Goal: Information Seeking & Learning: Understand process/instructions

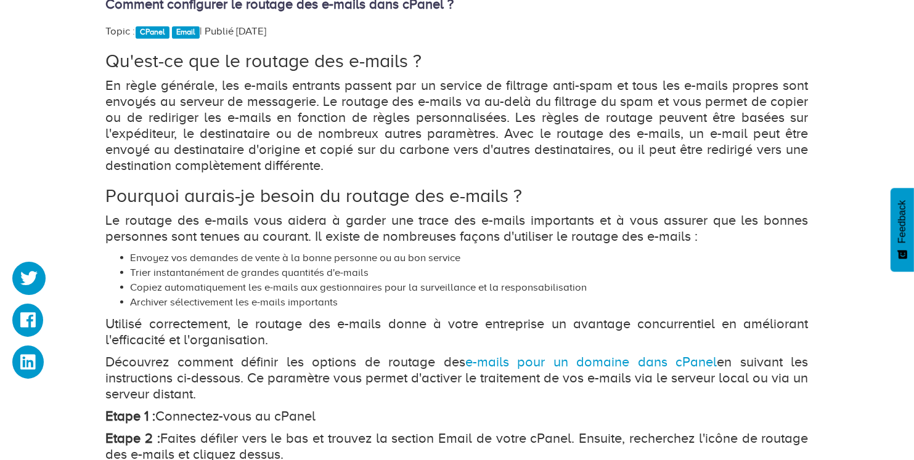
scroll to position [1076, 0]
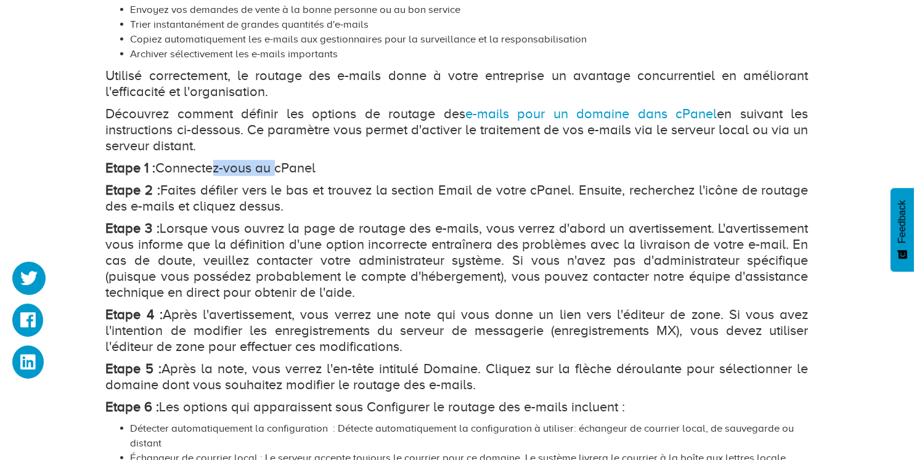
drag, startPoint x: 213, startPoint y: 169, endPoint x: 276, endPoint y: 173, distance: 63.0
click at [276, 173] on p "Etape 1 : Connectez-vous au cPanel" at bounding box center [457, 168] width 702 height 16
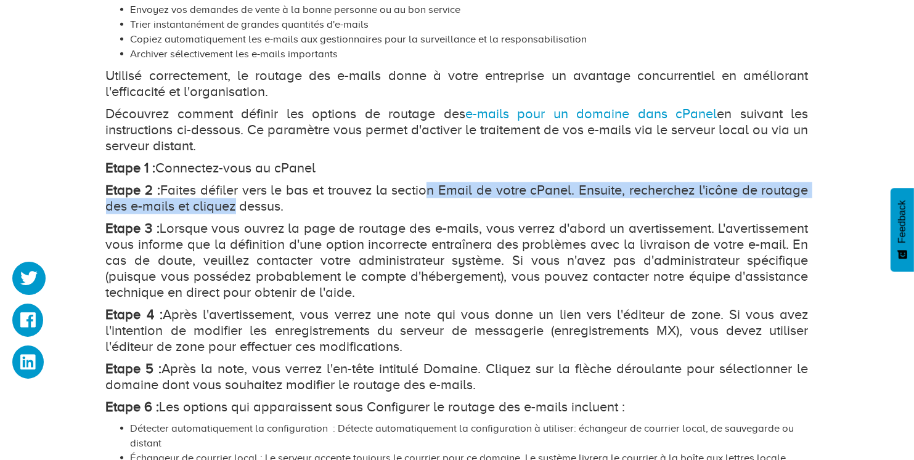
drag, startPoint x: 231, startPoint y: 201, endPoint x: 450, endPoint y: 201, distance: 218.7
click at [433, 200] on p "Etape 2 : Faites défiler vers le bas et trouvez la section Email de votre cPane…" at bounding box center [457, 198] width 702 height 32
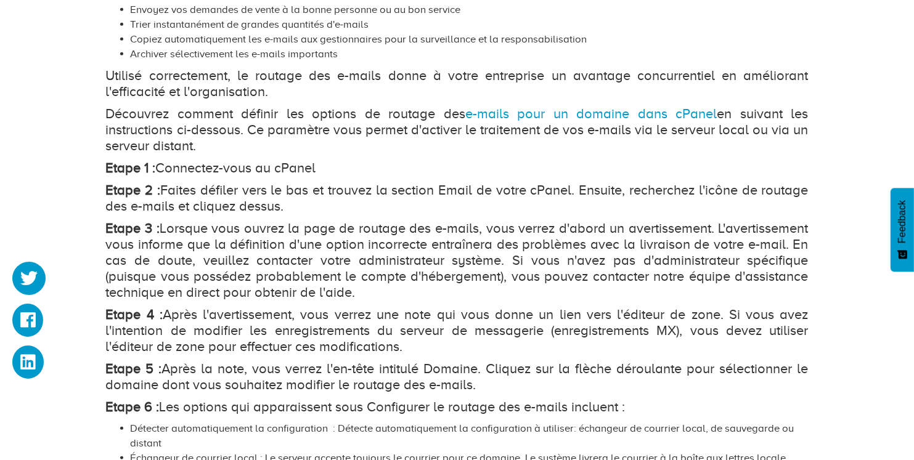
click at [495, 203] on p "Etape 2 : Faites défiler vers le bas et trouvez la section Email de votre cPane…" at bounding box center [457, 198] width 702 height 32
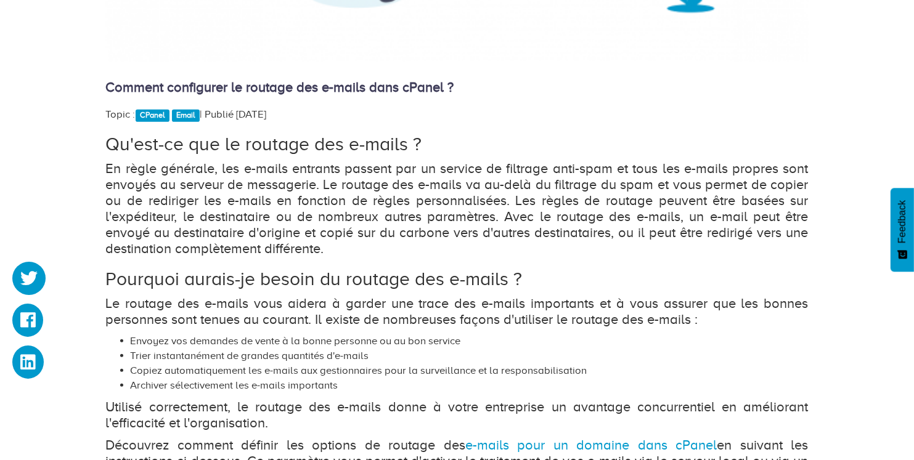
scroll to position [579, 0]
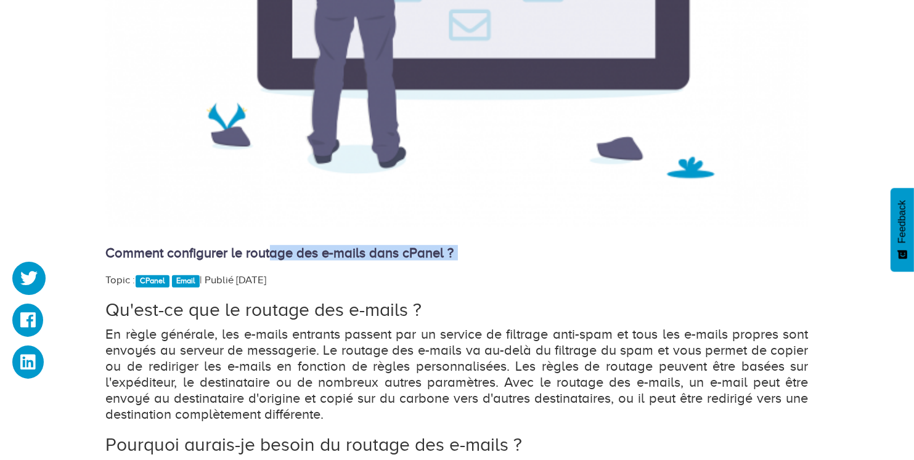
drag, startPoint x: 287, startPoint y: 254, endPoint x: 489, endPoint y: 271, distance: 202.8
click at [489, 271] on div "Comment configurer le routage des e-mails dans cPanel ? Topic : CPanel Email | …" at bounding box center [457, 453] width 702 height 1628
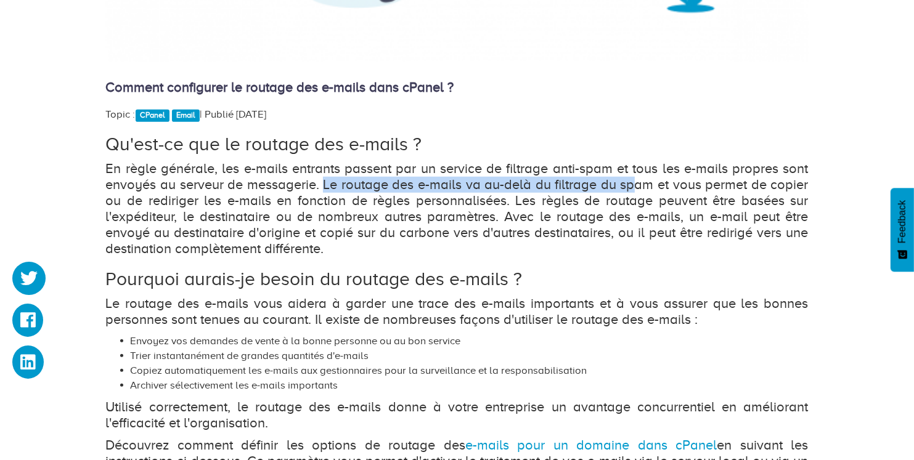
drag, startPoint x: 325, startPoint y: 177, endPoint x: 641, endPoint y: 177, distance: 316.1
click at [635, 179] on p "En règle générale, les e-mails entrants passent par un service de filtrage anti…" at bounding box center [457, 209] width 702 height 96
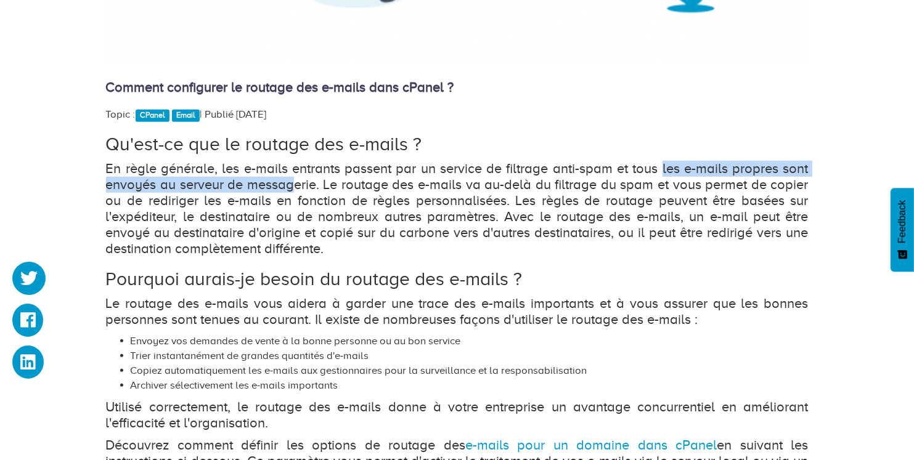
drag, startPoint x: 664, startPoint y: 171, endPoint x: 297, endPoint y: 186, distance: 367.5
click at [297, 186] on p "En règle générale, les e-mails entrants passent par un service de filtrage anti…" at bounding box center [457, 209] width 702 height 96
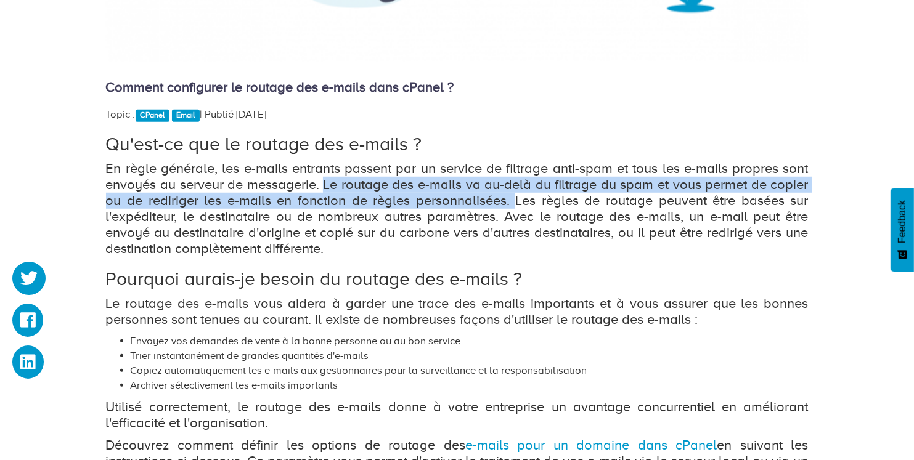
drag, startPoint x: 334, startPoint y: 183, endPoint x: 526, endPoint y: 205, distance: 193.5
click at [514, 206] on p "En règle générale, les e-mails entrants passent par un service de filtrage anti…" at bounding box center [457, 209] width 702 height 96
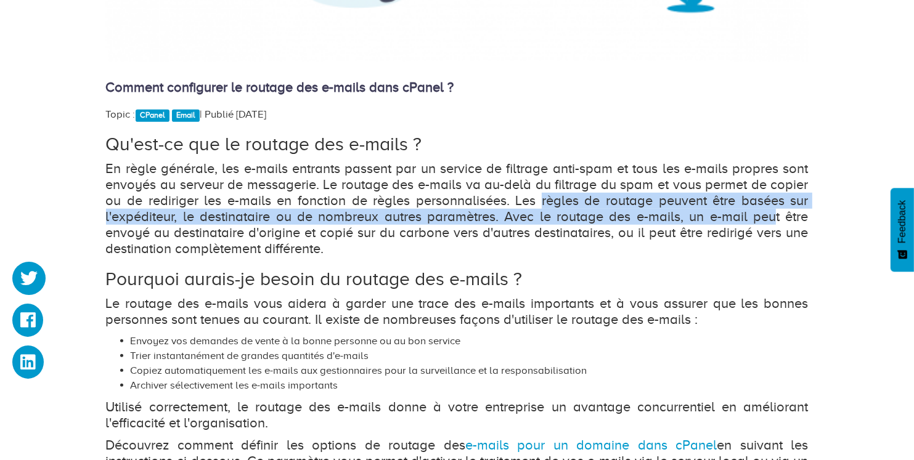
drag, startPoint x: 583, startPoint y: 206, endPoint x: 764, endPoint y: 219, distance: 181.0
click at [775, 224] on p "En règle générale, les e-mails entrants passent par un service de filtrage anti…" at bounding box center [457, 209] width 702 height 96
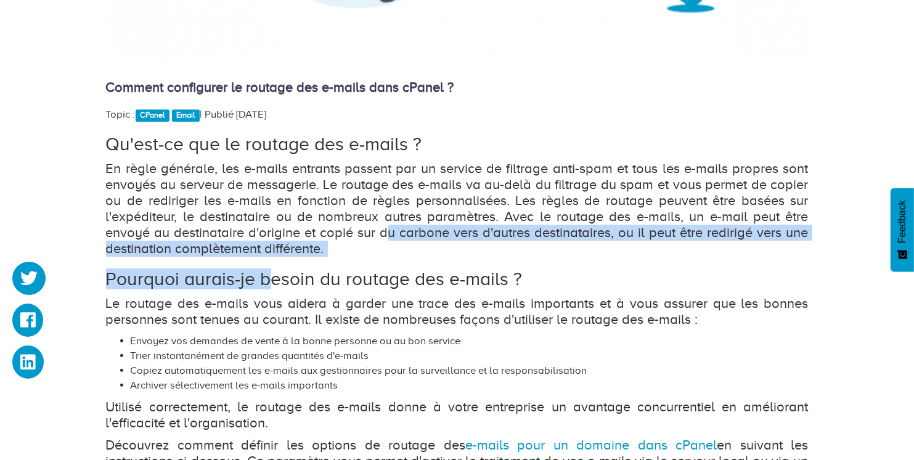
drag, startPoint x: 396, startPoint y: 230, endPoint x: 265, endPoint y: 279, distance: 140.0
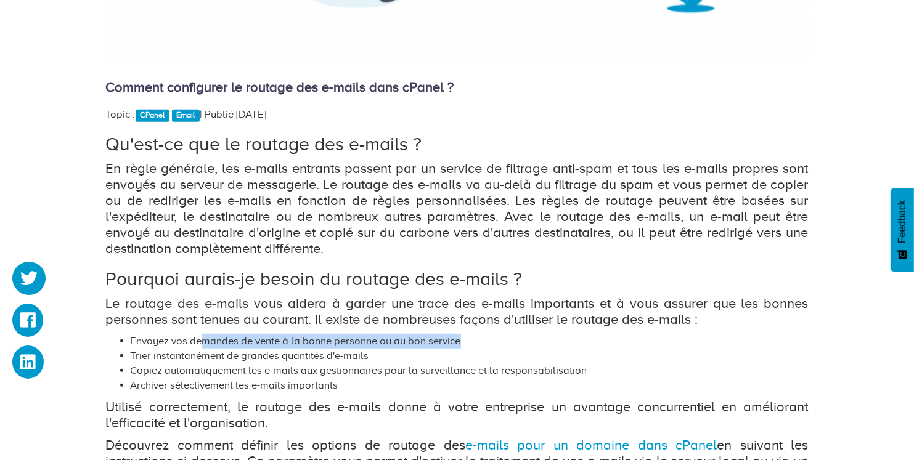
drag, startPoint x: 205, startPoint y: 344, endPoint x: 470, endPoint y: 345, distance: 264.9
click at [470, 345] on li "Envoyez vos demandes de vente à la bonne personne ou au bon service" at bounding box center [470, 341] width 678 height 15
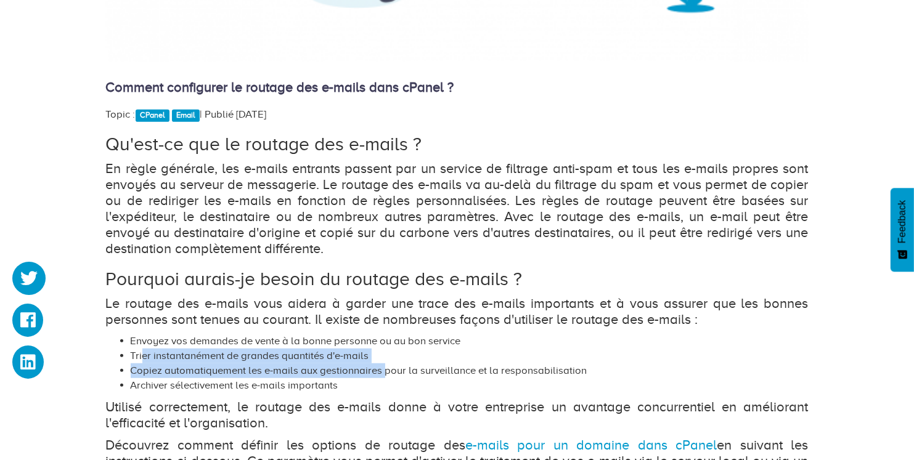
drag, startPoint x: 140, startPoint y: 360, endPoint x: 381, endPoint y: 366, distance: 240.4
click at [382, 367] on ul "Envoyez vos demandes de vente à la bonne personne ou au bon service Trier insta…" at bounding box center [457, 363] width 702 height 59
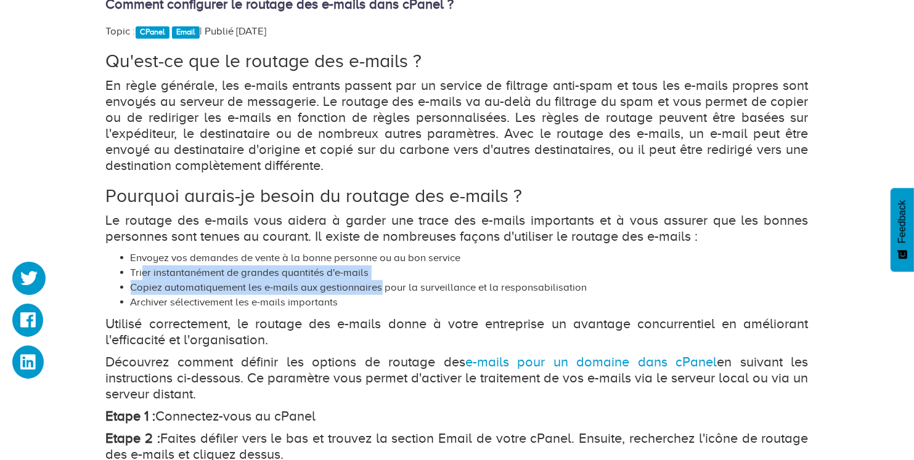
scroll to position [993, 0]
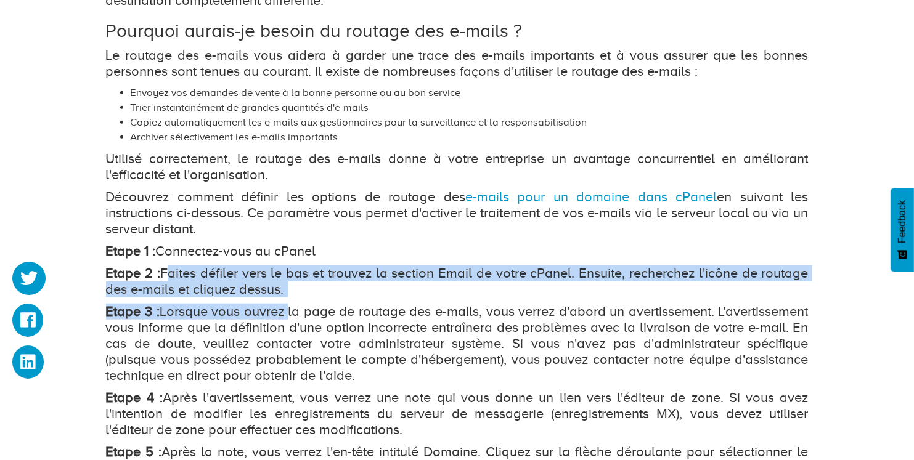
drag, startPoint x: 168, startPoint y: 282, endPoint x: 287, endPoint y: 321, distance: 125.3
click at [287, 321] on div "Qu'est-ce que le routage des e-mails ? En règle générale, les e-mails entrants …" at bounding box center [457, 339] width 702 height 906
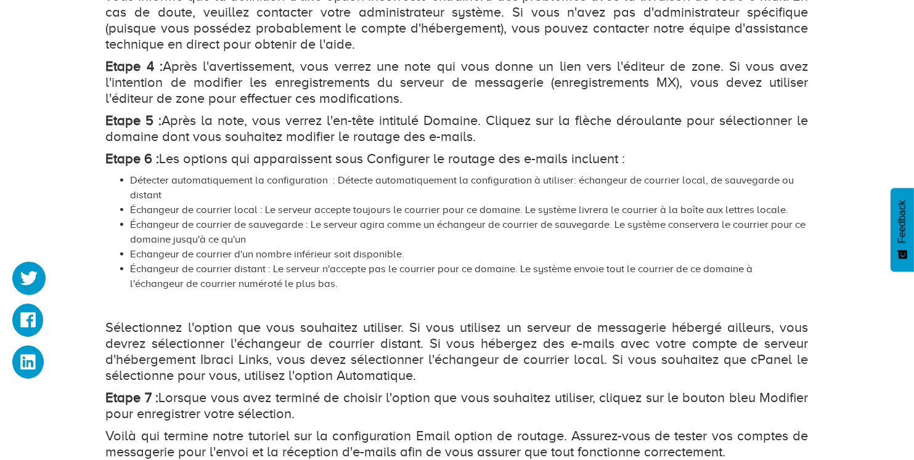
scroll to position [1242, 0]
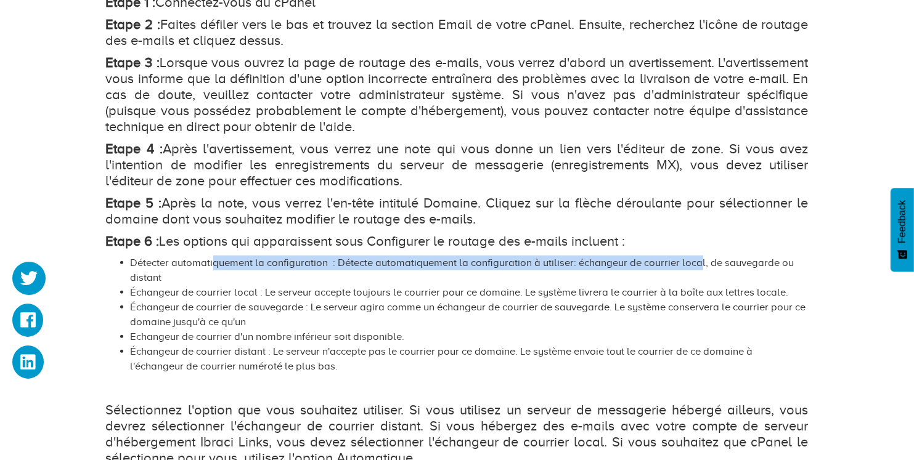
drag, startPoint x: 212, startPoint y: 265, endPoint x: 702, endPoint y: 265, distance: 490.5
click at [702, 265] on li "Détecter automatiquement la configuration : Détecte automatiquement la configur…" at bounding box center [470, 271] width 678 height 30
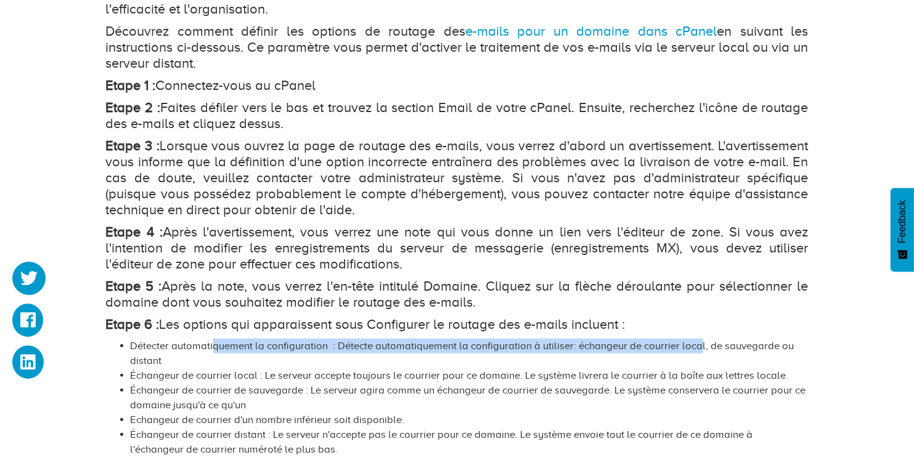
drag, startPoint x: 185, startPoint y: 110, endPoint x: 255, endPoint y: 131, distance: 72.7
click at [249, 134] on div "Qu'est-ce que le routage des e-mails ? En règle générale, les e-mails entrants …" at bounding box center [457, 173] width 702 height 906
click at [277, 124] on p "Etape 2 : Faites défiler vers le bas et trouvez la section Email de votre cPane…" at bounding box center [457, 116] width 702 height 32
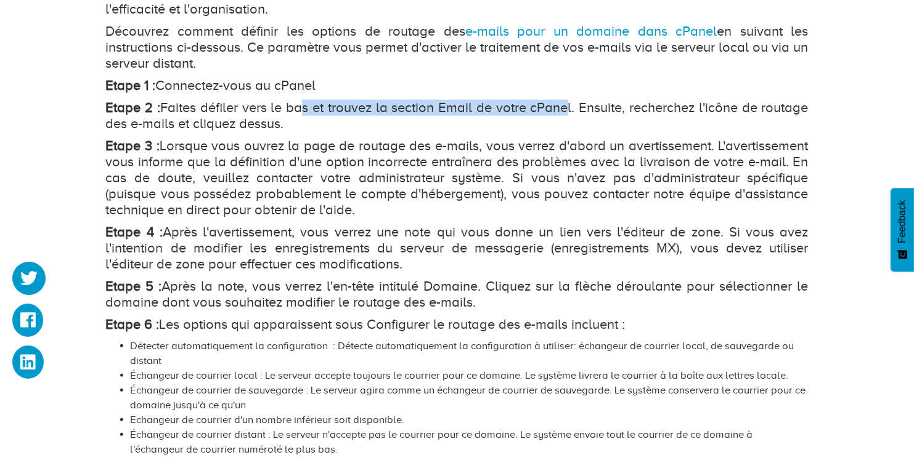
drag, startPoint x: 308, startPoint y: 108, endPoint x: 560, endPoint y: 112, distance: 252.0
click at [560, 112] on p "Etape 2 : Faites défiler vers le bas et trouvez la section Email de votre cPane…" at bounding box center [457, 116] width 702 height 32
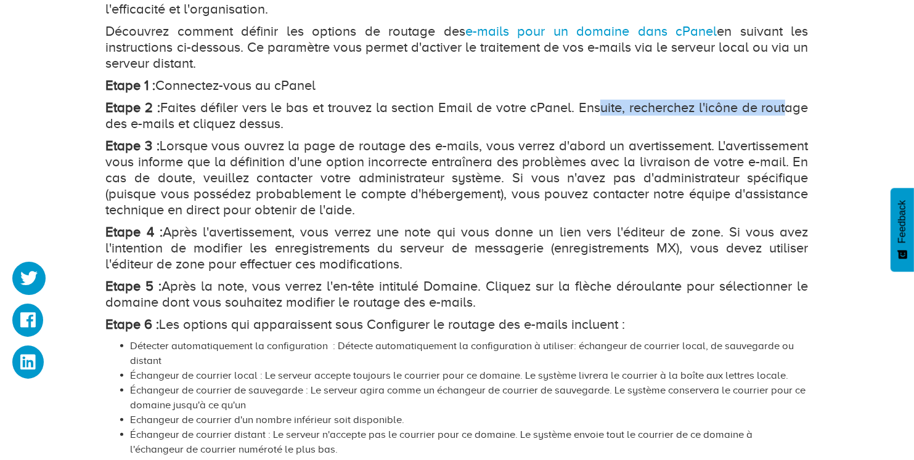
drag, startPoint x: 592, startPoint y: 107, endPoint x: 778, endPoint y: 115, distance: 186.2
click at [778, 115] on p "Etape 2 : Faites défiler vers le bas et trouvez la section Email de votre cPane…" at bounding box center [457, 116] width 702 height 32
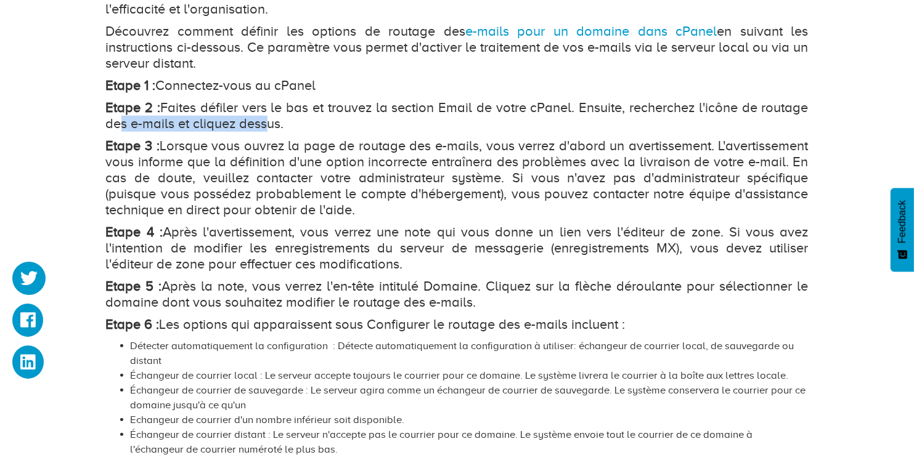
drag, startPoint x: 110, startPoint y: 127, endPoint x: 258, endPoint y: 128, distance: 147.3
click at [258, 128] on p "Etape 2 : Faites défiler vers le bas et trouvez la section Email de votre cPane…" at bounding box center [457, 116] width 702 height 32
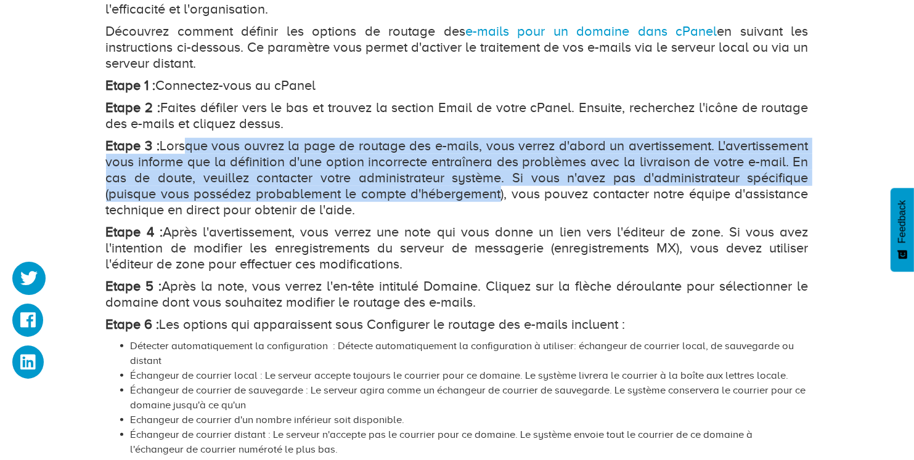
drag, startPoint x: 186, startPoint y: 143, endPoint x: 494, endPoint y: 195, distance: 312.4
click at [494, 195] on p "Etape 3 : Lorsque vous ouvrez la page de routage des e-mails, vous verrez d'abo…" at bounding box center [457, 178] width 702 height 80
drag, startPoint x: 526, startPoint y: 196, endPoint x: 357, endPoint y: 211, distance: 169.5
click at [357, 211] on p "Etape 3 : Lorsque vous ouvrez la page de routage des e-mails, vous verrez d'abo…" at bounding box center [457, 178] width 702 height 80
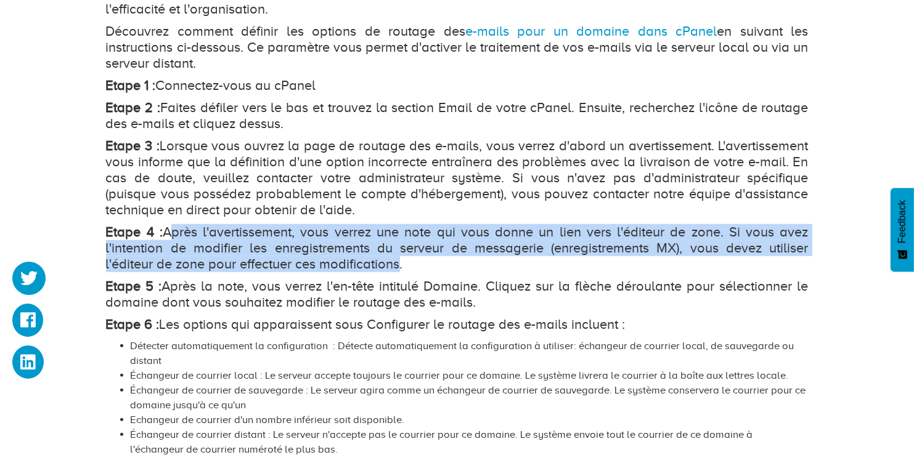
drag, startPoint x: 174, startPoint y: 234, endPoint x: 375, endPoint y: 258, distance: 202.2
click at [401, 269] on p "Etape 4 : Après l'avertissement, vous verrez une note qui vous donne un lien ve…" at bounding box center [457, 248] width 702 height 48
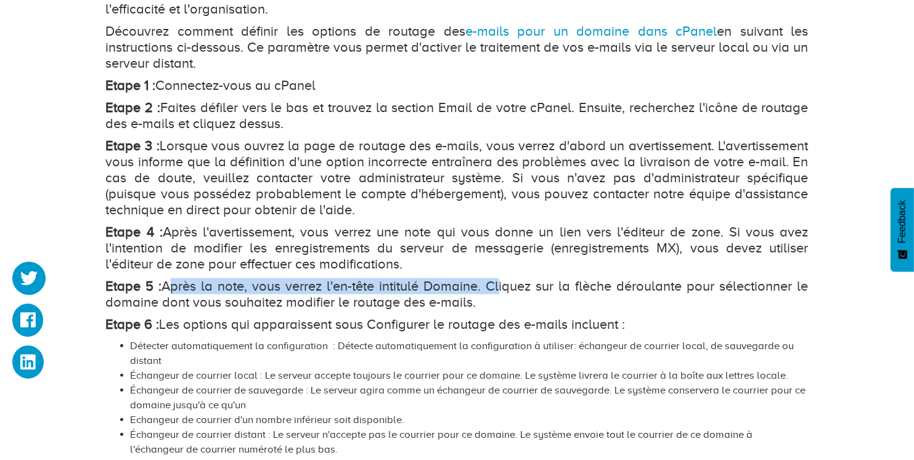
drag, startPoint x: 174, startPoint y: 294, endPoint x: 501, endPoint y: 292, distance: 327.2
click at [501, 292] on p "Etape 5 : Après la note, vous verrez l'en-tête intitulé Domaine. Cliquez sur la…" at bounding box center [457, 295] width 702 height 32
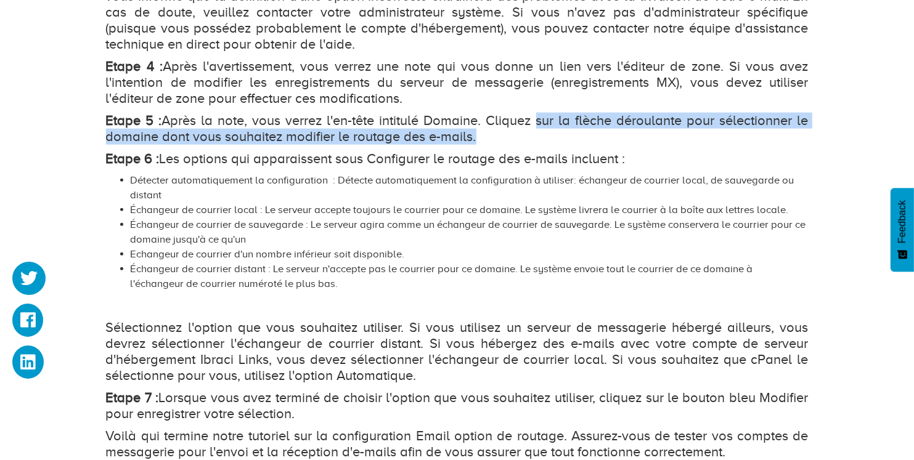
drag, startPoint x: 542, startPoint y: 124, endPoint x: 455, endPoint y: 147, distance: 90.0
click at [455, 147] on div "Qu'est-ce que le routage des e-mails ? En règle générale, les e-mails entrants …" at bounding box center [457, 8] width 702 height 906
drag, startPoint x: 165, startPoint y: 159, endPoint x: 570, endPoint y: 171, distance: 405.6
click at [570, 171] on div "Qu'est-ce que le routage des e-mails ? En règle générale, les e-mails entrants …" at bounding box center [457, 8] width 702 height 906
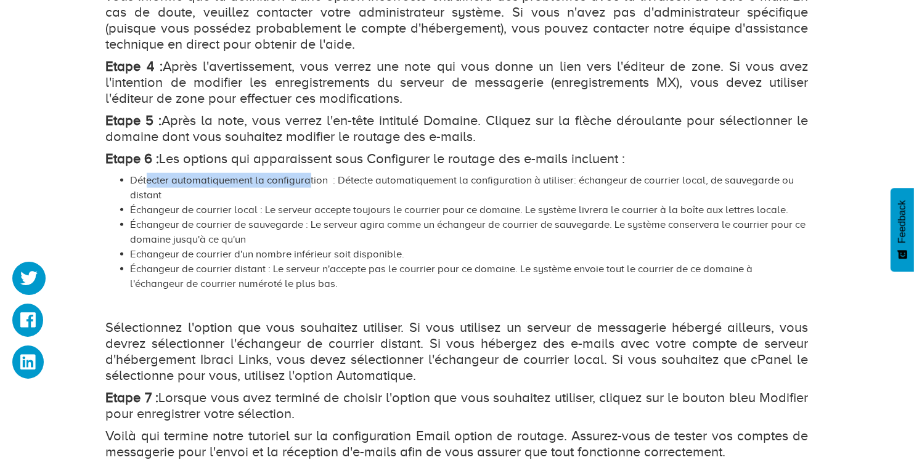
drag, startPoint x: 145, startPoint y: 186, endPoint x: 371, endPoint y: 190, distance: 225.6
click at [311, 188] on li "Détecter automatiquement la configuration : Détecte automatiquement la configur…" at bounding box center [470, 188] width 678 height 30
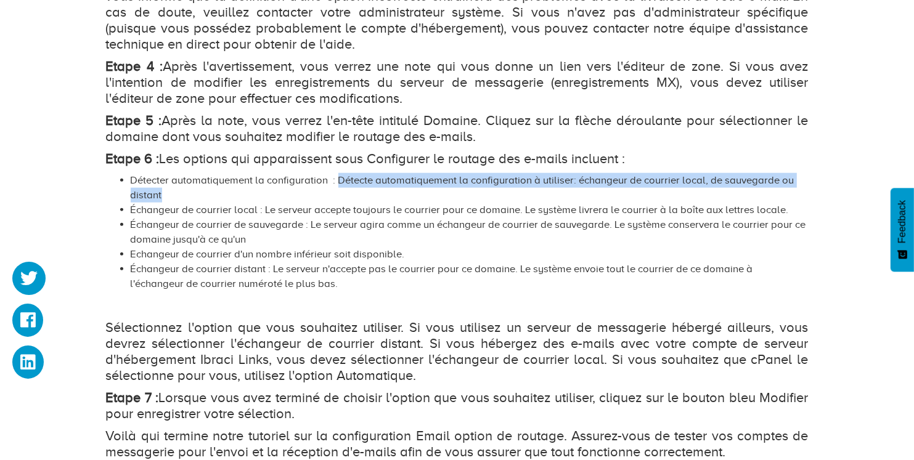
drag, startPoint x: 339, startPoint y: 181, endPoint x: 566, endPoint y: 190, distance: 226.9
click at [566, 190] on li "Détecter automatiquement la configuration : Détecte automatiquement la configur…" at bounding box center [470, 188] width 678 height 30
click at [579, 187] on li "Détecter automatiquement la configuration : Détecte automatiquement la configur…" at bounding box center [470, 188] width 678 height 30
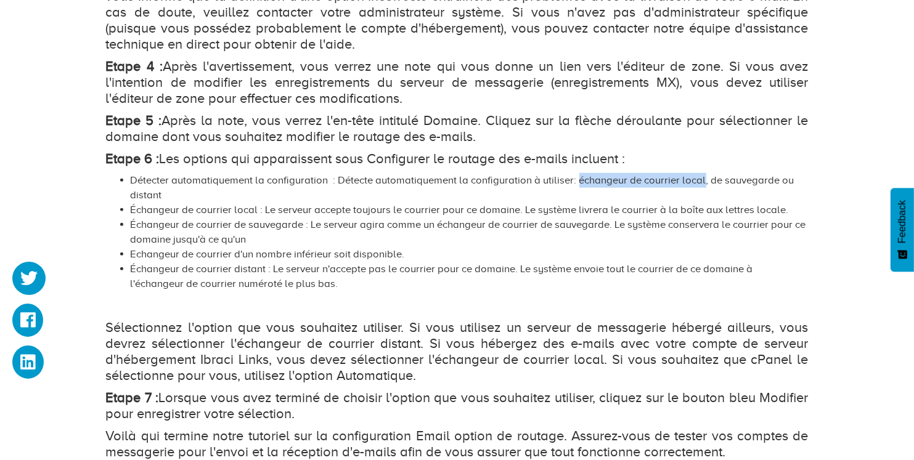
drag, startPoint x: 580, startPoint y: 186, endPoint x: 693, endPoint y: 184, distance: 112.8
click at [693, 184] on li "Détecter automatiquement la configuration : Détecte automatiquement la configur…" at bounding box center [470, 188] width 678 height 30
drag, startPoint x: 712, startPoint y: 186, endPoint x: 494, endPoint y: 189, distance: 217.5
click at [494, 189] on li "Détecter automatiquement la configuration : Détecte automatiquement la configur…" at bounding box center [470, 188] width 678 height 30
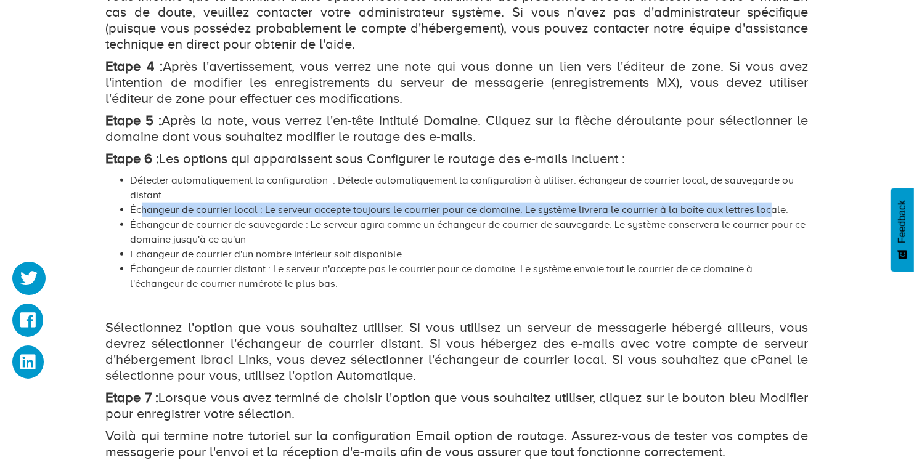
drag, startPoint x: 142, startPoint y: 213, endPoint x: 770, endPoint y: 213, distance: 628.5
click at [770, 213] on li "Échangeur de courrier local : Le serveur accepte toujours le courrier pour ce d…" at bounding box center [470, 210] width 678 height 15
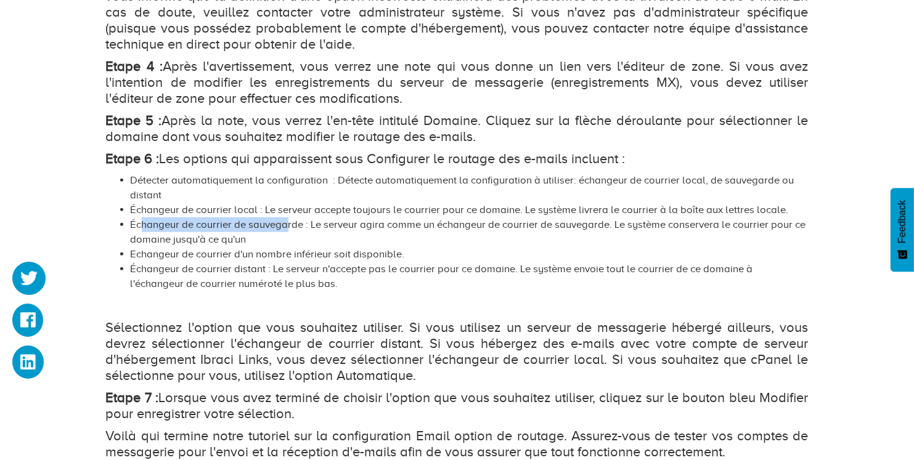
drag, startPoint x: 161, startPoint y: 232, endPoint x: 289, endPoint y: 230, distance: 128.2
click at [289, 230] on li "Échangeur de courrier de sauvegarde : Le serveur agira comme un échangeur de co…" at bounding box center [470, 233] width 678 height 30
click at [164, 237] on li "Échangeur de courrier de sauvegarde : Le serveur agira comme un échangeur de co…" at bounding box center [470, 233] width 678 height 30
click at [153, 232] on li "Échangeur de courrier de sauvegarde : Le serveur agira comme un échangeur de co…" at bounding box center [470, 233] width 678 height 30
drag, startPoint x: 134, startPoint y: 232, endPoint x: 319, endPoint y: 232, distance: 185.5
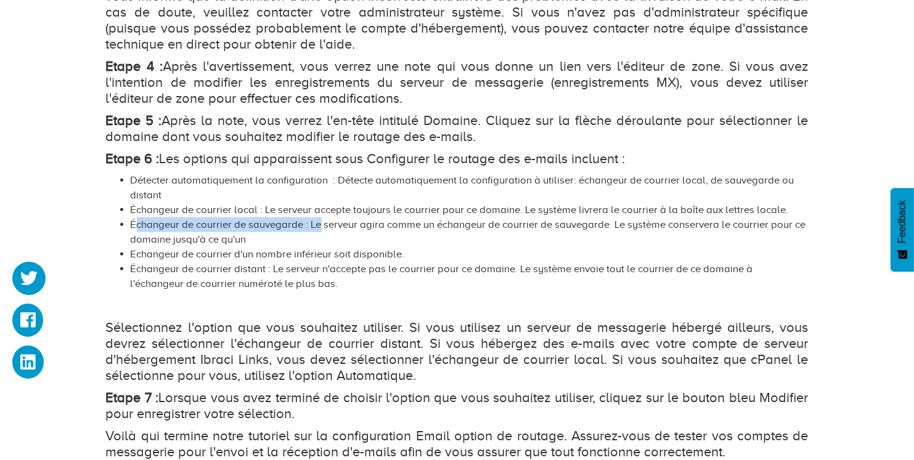
click at [319, 232] on li "Échangeur de courrier de sauvegarde : Le serveur agira comme un échangeur de co…" at bounding box center [470, 233] width 678 height 30
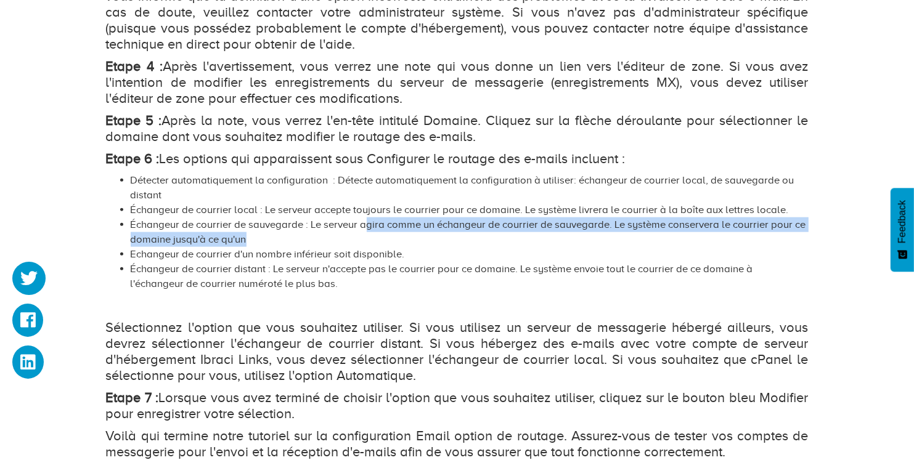
drag, startPoint x: 370, startPoint y: 235, endPoint x: 239, endPoint y: 246, distance: 131.7
click at [251, 246] on li "Échangeur de courrier de sauvegarde : Le serveur agira comme un échangeur de co…" at bounding box center [470, 233] width 678 height 30
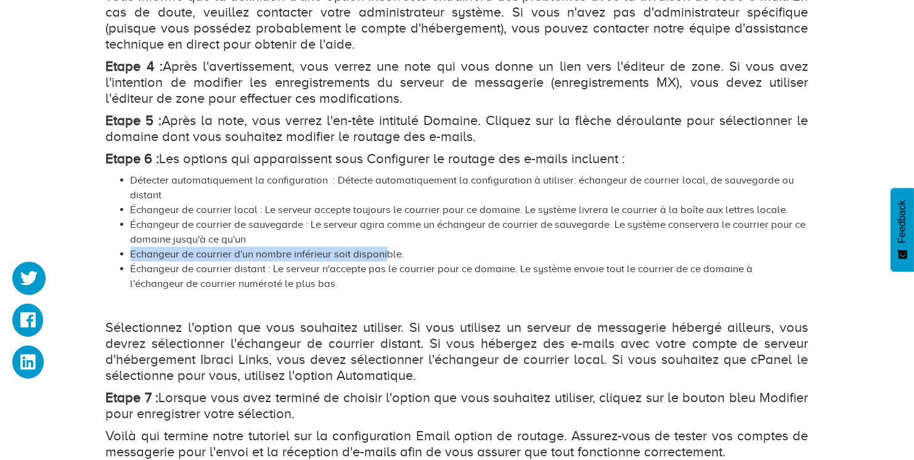
drag, startPoint x: 131, startPoint y: 260, endPoint x: 388, endPoint y: 266, distance: 256.4
click at [388, 266] on ul "Détecter automatiquement la configuration : Détecte automatiquement la configur…" at bounding box center [457, 232] width 702 height 118
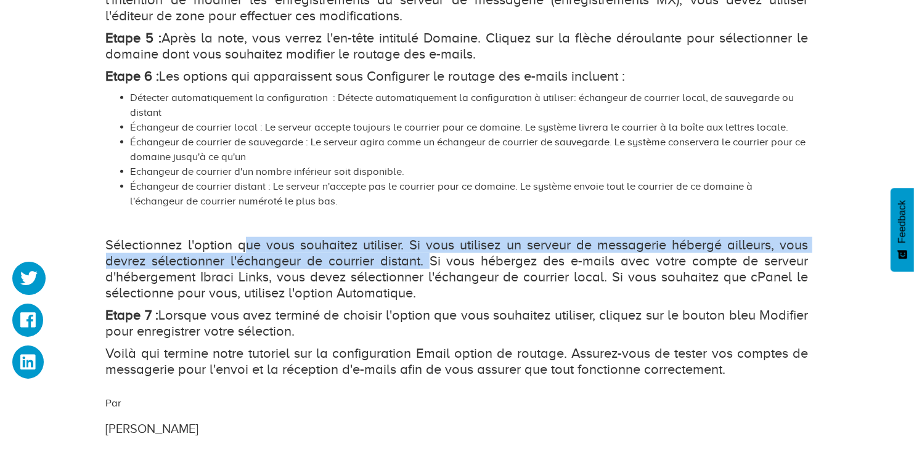
drag, startPoint x: 243, startPoint y: 256, endPoint x: 430, endPoint y: 269, distance: 187.8
click at [430, 269] on p "Sélectionnez l'option que vous souhaitez utiliser. Si vous utilisez un serveur …" at bounding box center [457, 269] width 702 height 64
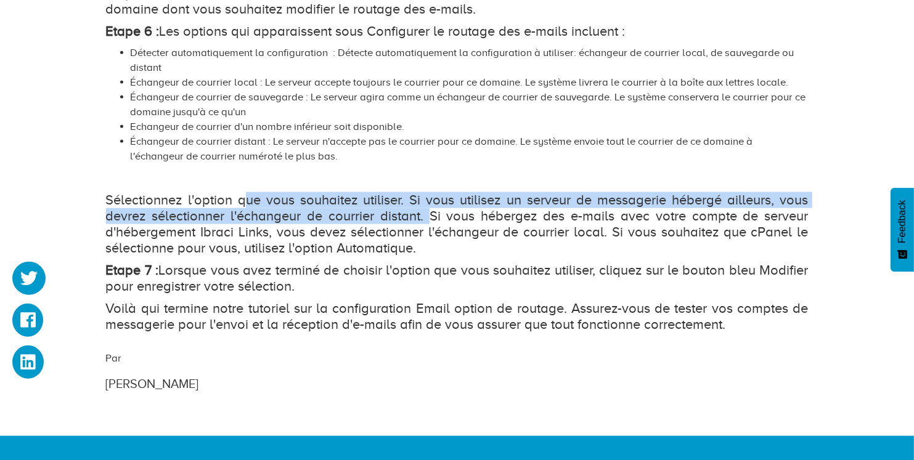
scroll to position [1465, 0]
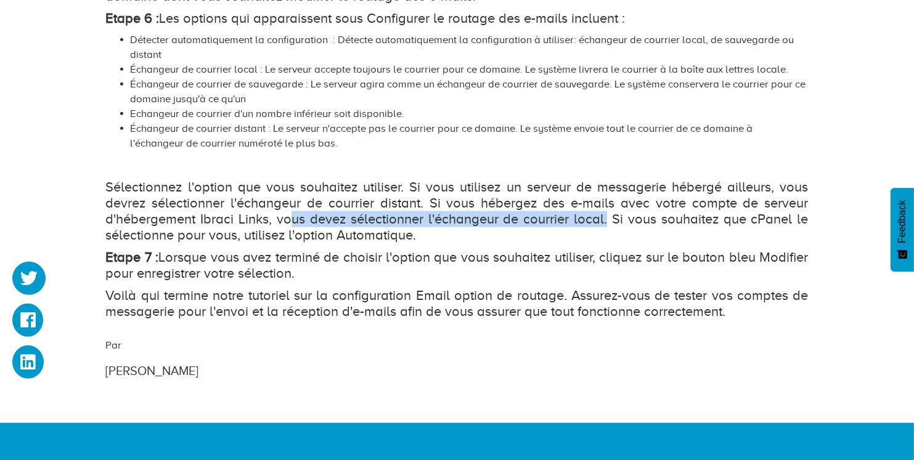
drag, startPoint x: 296, startPoint y: 223, endPoint x: 609, endPoint y: 227, distance: 313.0
click at [609, 227] on p "Sélectionnez l'option que vous souhaitez utiliser. Si vous utilisez un serveur …" at bounding box center [457, 211] width 702 height 64
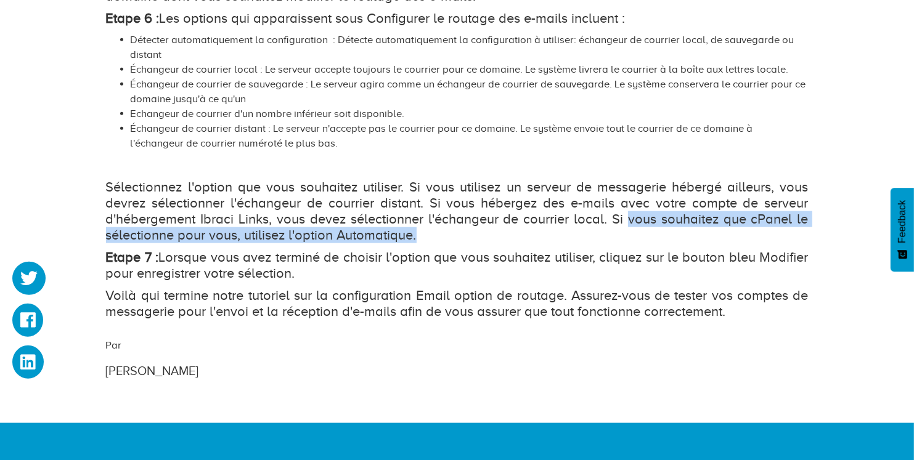
drag, startPoint x: 627, startPoint y: 226, endPoint x: 420, endPoint y: 242, distance: 207.0
click at [420, 242] on p "Sélectionnez l'option que vous souhaitez utiliser. Si vous utilisez un serveur …" at bounding box center [457, 211] width 702 height 64
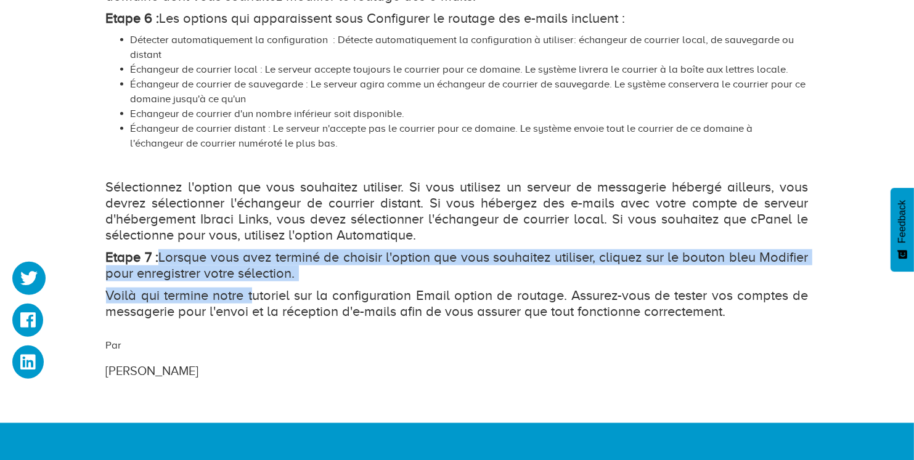
drag, startPoint x: 159, startPoint y: 263, endPoint x: 243, endPoint y: 296, distance: 90.7
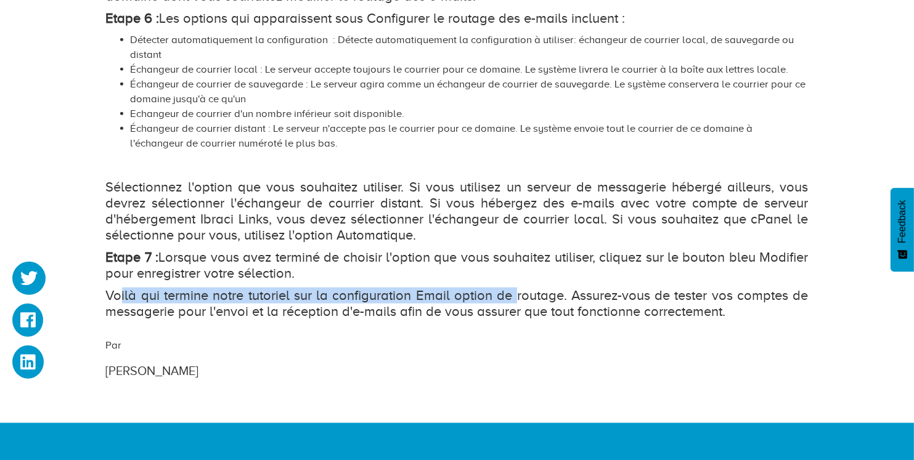
drag, startPoint x: 118, startPoint y: 301, endPoint x: 514, endPoint y: 306, distance: 396.8
click at [514, 306] on p "Voilà qui termine notre tutoriel sur la configuration Email option de routage. …" at bounding box center [457, 304] width 702 height 32
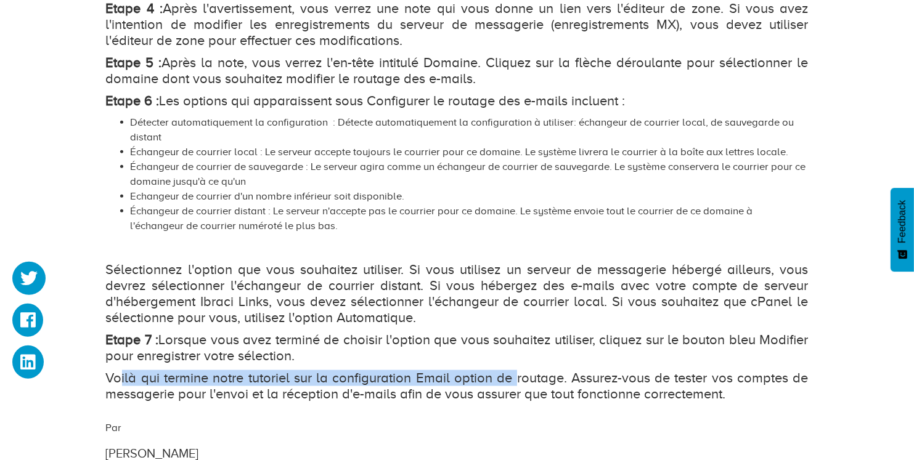
scroll to position [1299, 0]
